Goal: Task Accomplishment & Management: Use online tool/utility

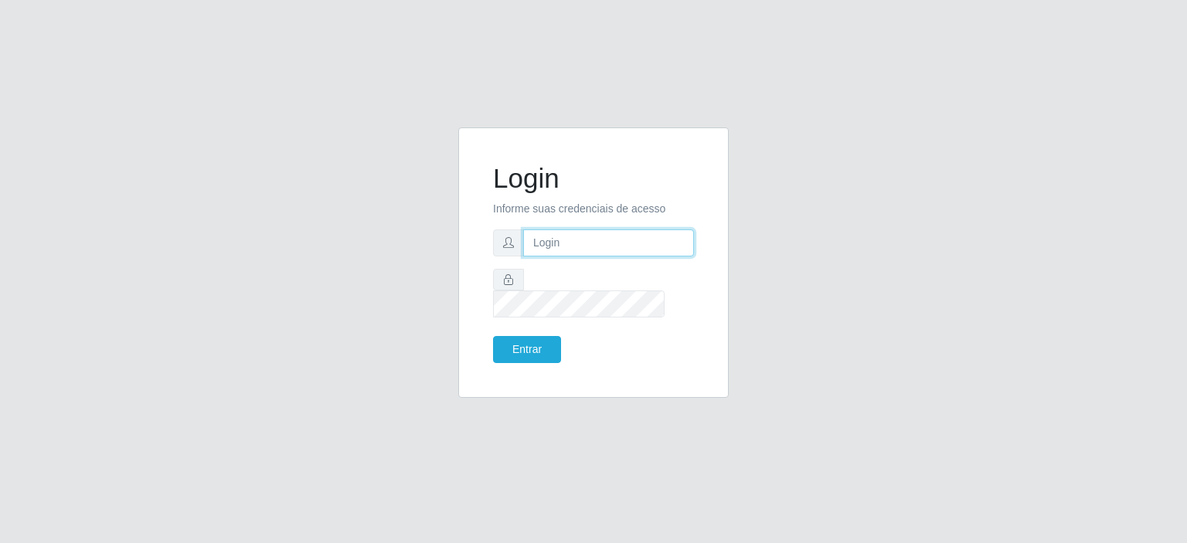
type input "[EMAIL_ADDRESS][DOMAIN_NAME]"
click at [496, 343] on button "Entrar" at bounding box center [527, 349] width 68 height 27
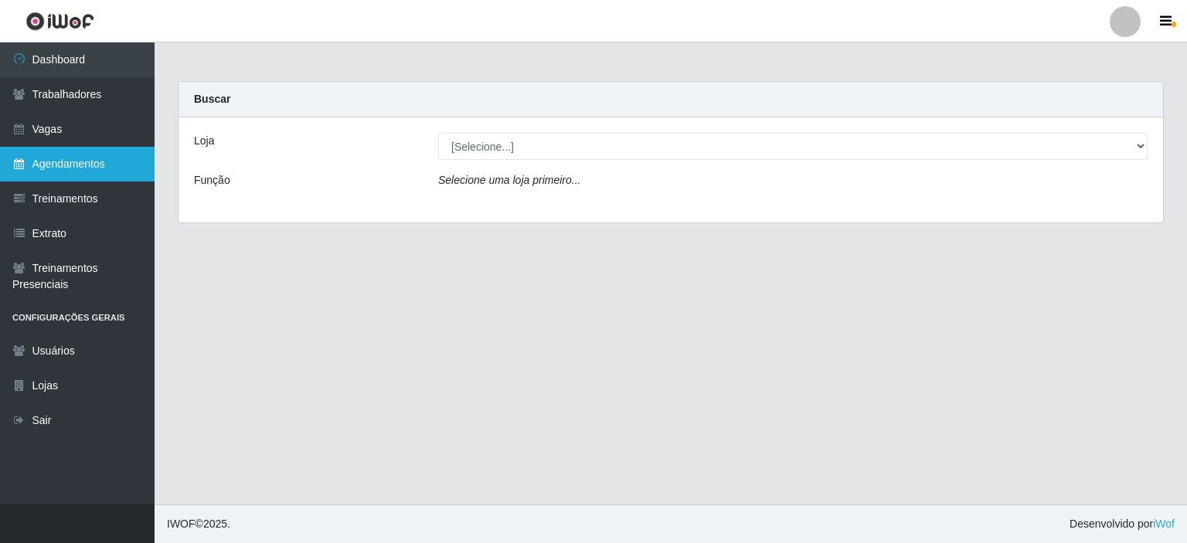
click at [46, 164] on link "Agendamentos" at bounding box center [77, 164] width 155 height 35
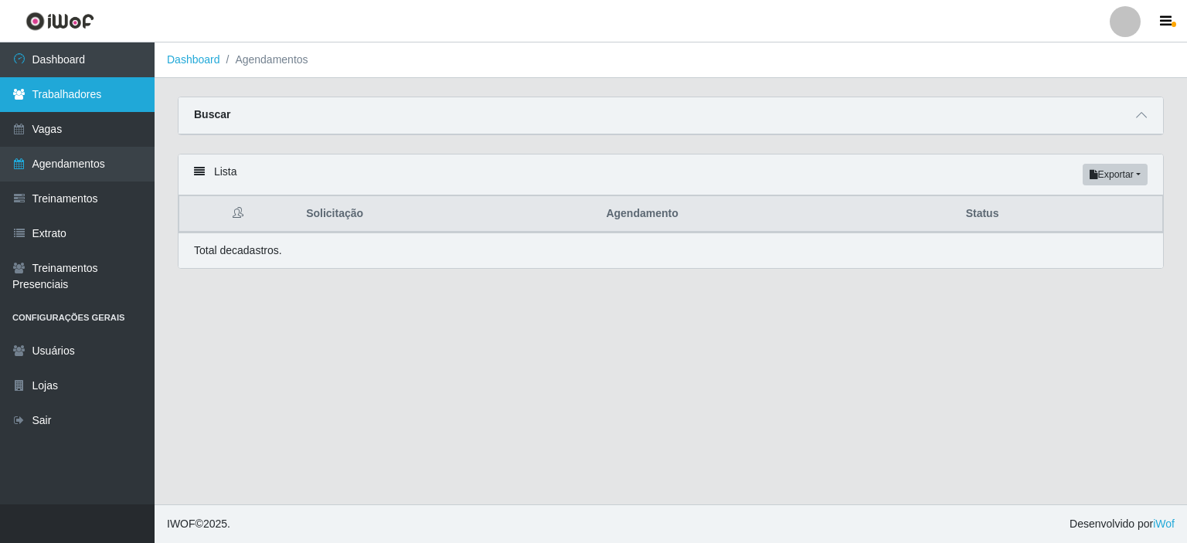
click at [60, 94] on link "Trabalhadores" at bounding box center [77, 94] width 155 height 35
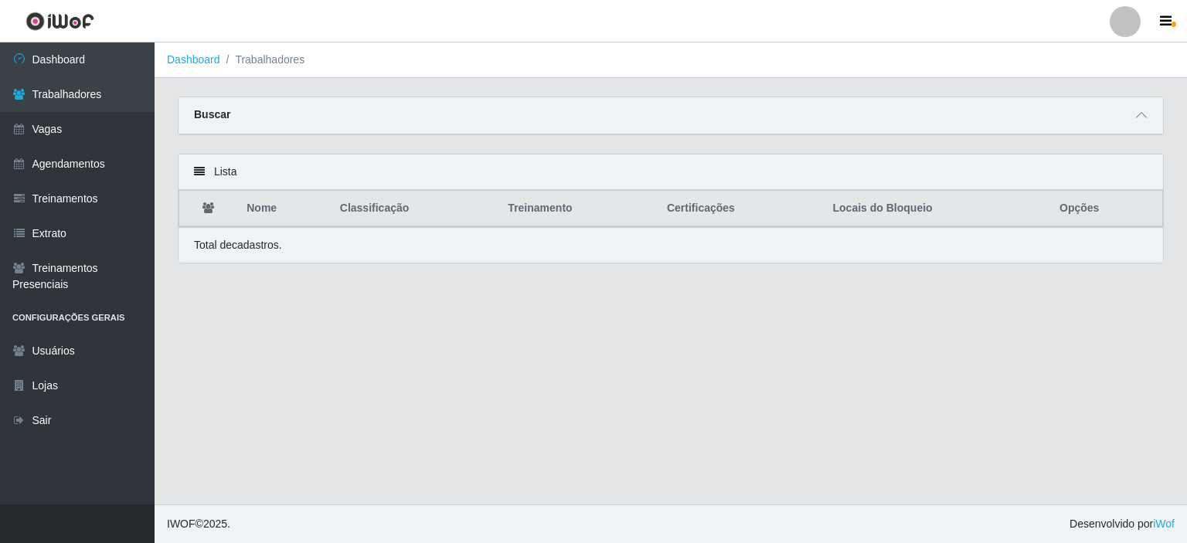
click at [300, 130] on div "Buscar" at bounding box center [671, 115] width 985 height 37
drag, startPoint x: 302, startPoint y: 115, endPoint x: 232, endPoint y: 123, distance: 70.8
click at [296, 116] on div "Buscar" at bounding box center [671, 115] width 985 height 37
click at [230, 123] on div "Buscar" at bounding box center [671, 115] width 985 height 37
click at [56, 59] on link "Dashboard" at bounding box center [77, 60] width 155 height 35
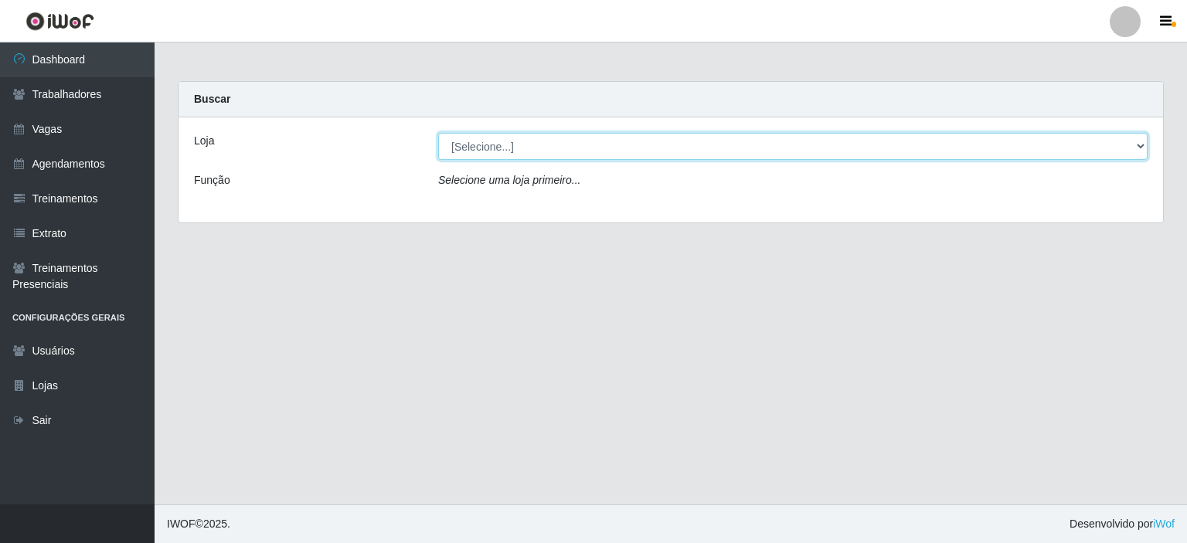
click at [465, 145] on select "[Selecione...] [GEOGRAPHIC_DATA] - [GEOGRAPHIC_DATA] - [DATE][GEOGRAPHIC_DATA]" at bounding box center [793, 146] width 710 height 27
select select "471"
click at [438, 133] on select "[Selecione...] [GEOGRAPHIC_DATA] - [GEOGRAPHIC_DATA] - [DATE][GEOGRAPHIC_DATA]" at bounding box center [793, 146] width 710 height 27
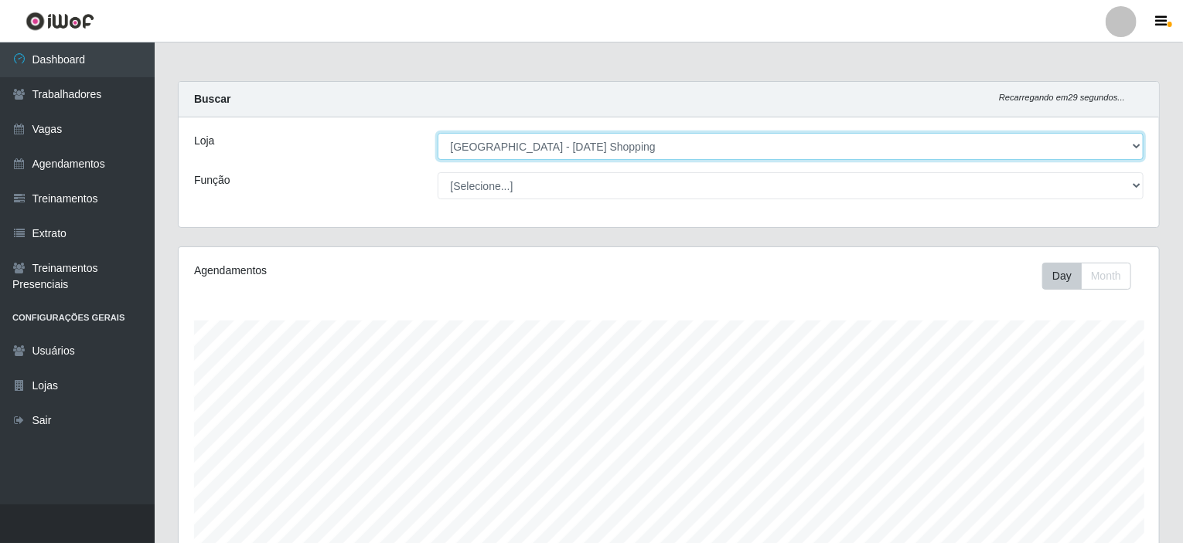
scroll to position [321, 980]
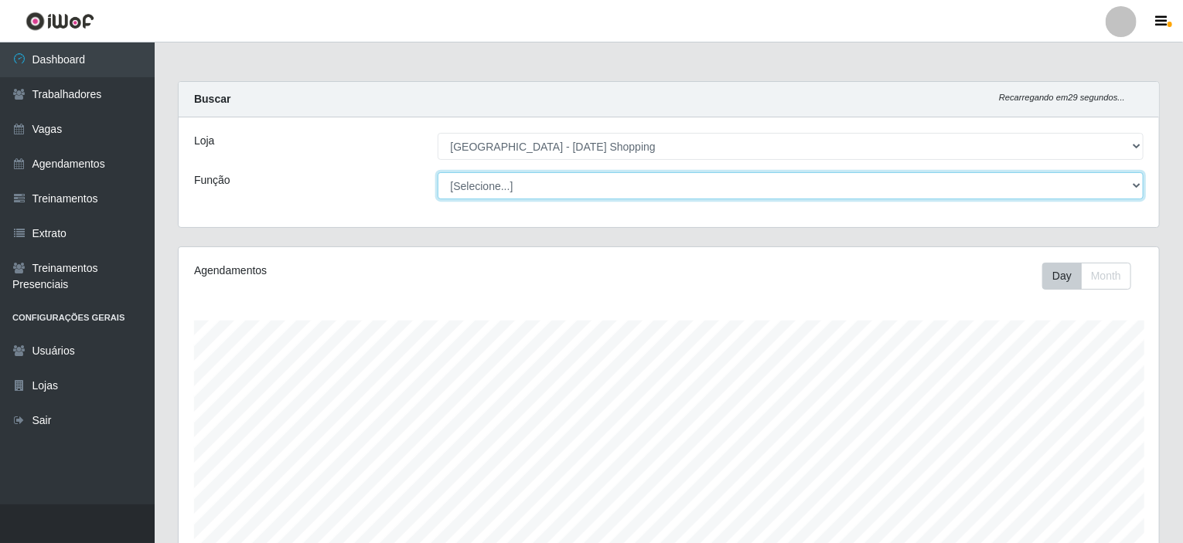
click at [478, 188] on select "[Selecione...] ASG ASG + ASG ++ Assistente de [PERSON_NAME] Assistente de [PERS…" at bounding box center [791, 185] width 707 height 27
select select "68"
click at [438, 172] on select "[Selecione...] ASG ASG + ASG ++ Assistente de [PERSON_NAME] Assistente de [PERS…" at bounding box center [791, 185] width 707 height 27
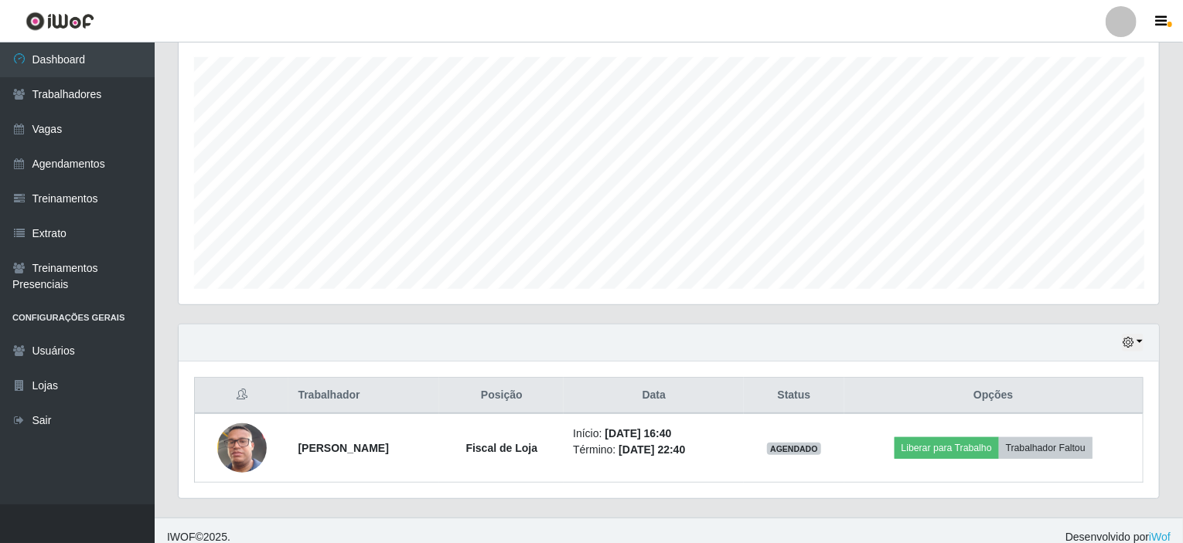
scroll to position [274, 0]
